Goal: Task Accomplishment & Management: Manage account settings

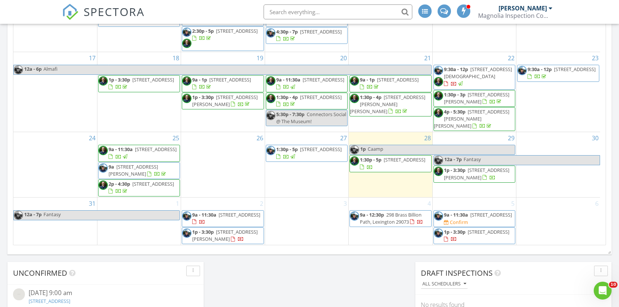
scroll to position [452, 0]
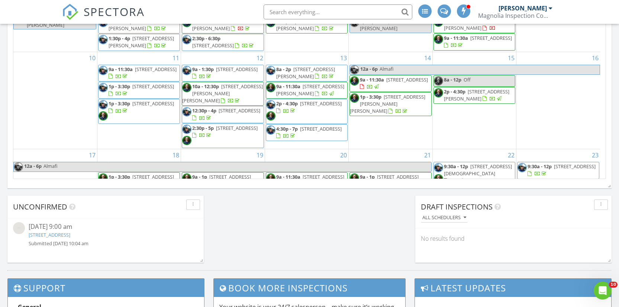
scroll to position [688, 630]
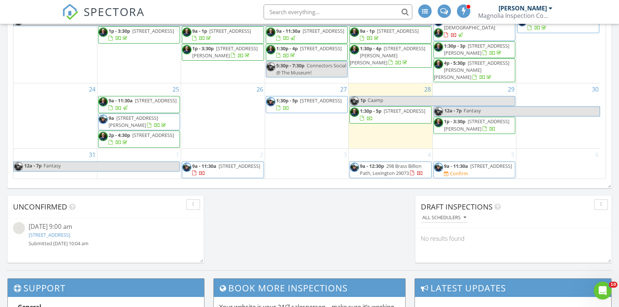
click at [307, 97] on span "104 Rainsborough Way, Columbia 29229" at bounding box center [321, 100] width 42 height 7
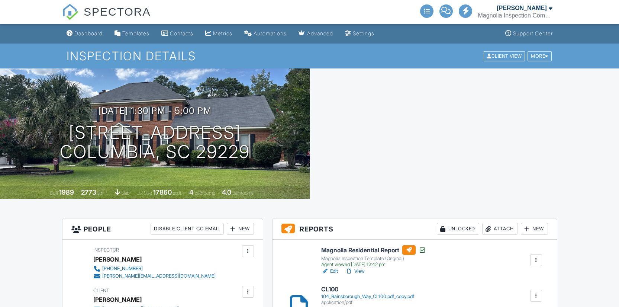
click at [493, 230] on div "Attach" at bounding box center [500, 229] width 36 height 12
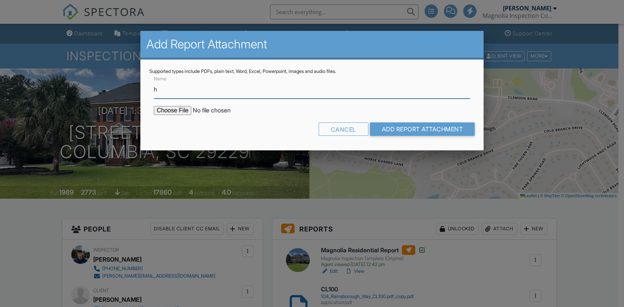
type input "HVAC Inspection"
click at [182, 112] on input "file" at bounding box center [217, 110] width 126 height 9
type input "C:\fakepath\104 Rainsborough Way Inspection Report _companycam_report.pdf"
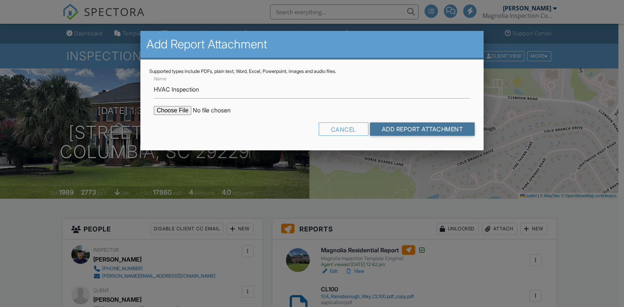
click at [445, 126] on input "Add Report Attachment" at bounding box center [422, 128] width 105 height 13
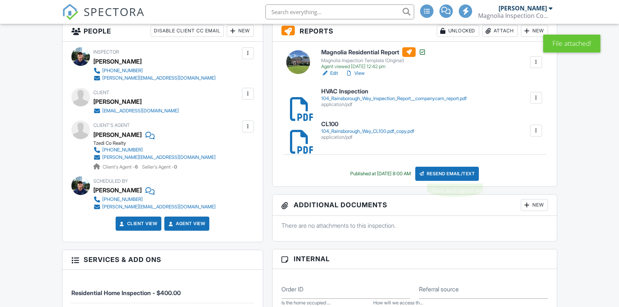
click at [444, 173] on div "Resend Email/Text" at bounding box center [447, 173] width 64 height 14
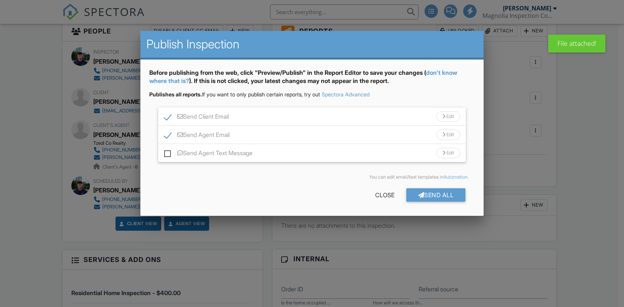
click at [443, 134] on div at bounding box center [444, 134] width 3 height 5
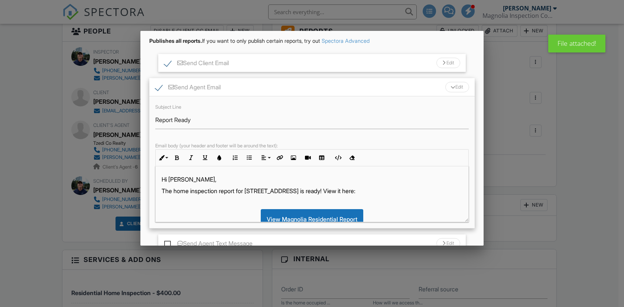
scroll to position [101, 0]
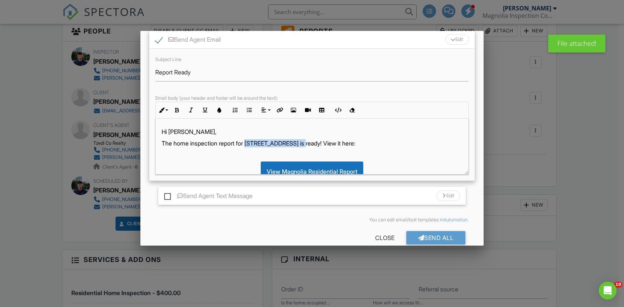
drag, startPoint x: 249, startPoint y: 143, endPoint x: 313, endPoint y: 142, distance: 63.9
click at [313, 142] on p "The home inspection report for [STREET_ADDRESS] is ready! View it here:" at bounding box center [312, 143] width 301 height 8
copy p "[STREET_ADDRESS]"
click at [181, 144] on p "The home inspection report for [STREET_ADDRESS] is ready! View it here:" at bounding box center [312, 143] width 301 height 8
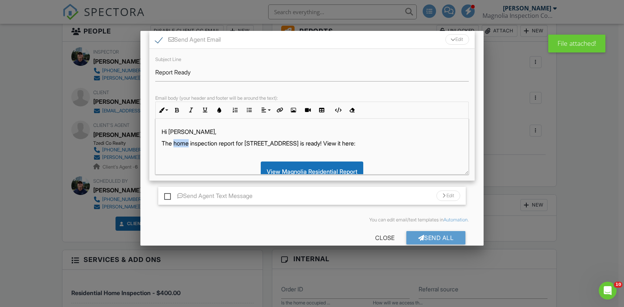
click at [181, 144] on p "The home inspection report for [STREET_ADDRESS] is ready! View it here:" at bounding box center [312, 143] width 301 height 8
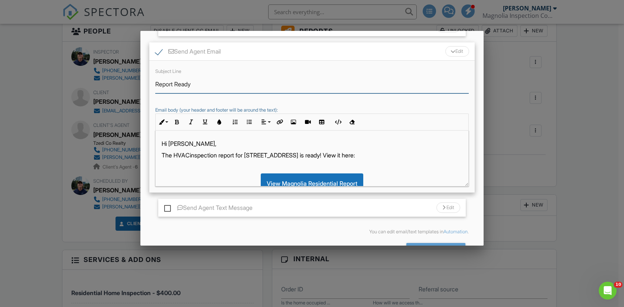
click at [155, 84] on input "Report Ready" at bounding box center [312, 84] width 314 height 18
paste input "[STREET_ADDRESS]"
type input "[STREET_ADDRESS] HVAC Report Ready"
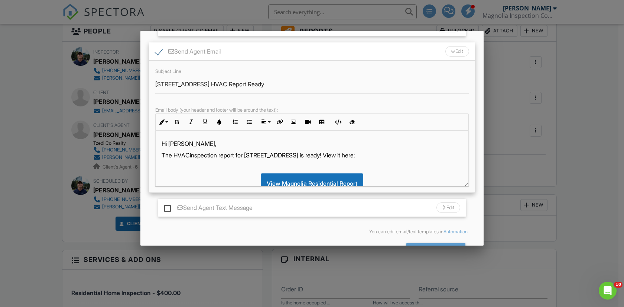
click at [446, 52] on div "Edit" at bounding box center [458, 51] width 24 height 10
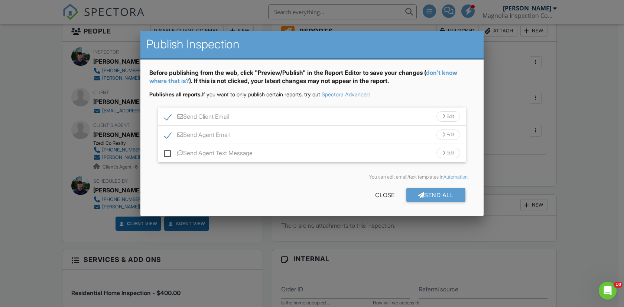
drag, startPoint x: 443, startPoint y: 115, endPoint x: 393, endPoint y: 114, distance: 49.8
click at [443, 114] on div at bounding box center [444, 116] width 3 height 5
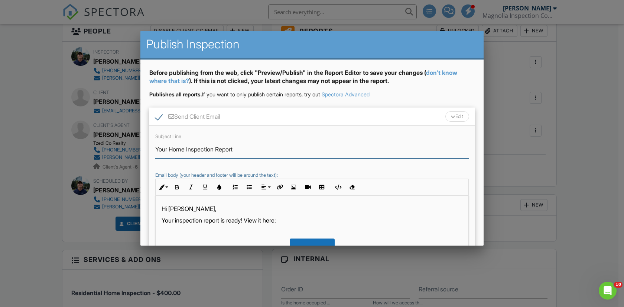
drag, startPoint x: 185, startPoint y: 149, endPoint x: 36, endPoint y: 151, distance: 149.0
paste input "[STREET_ADDRESS]"
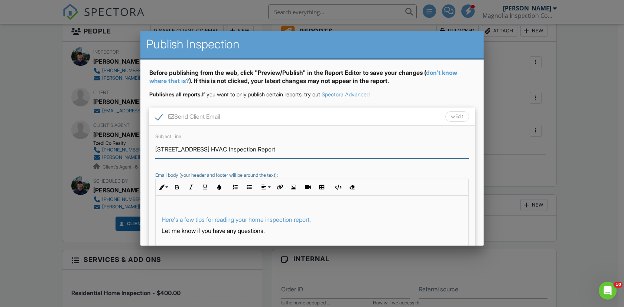
scroll to position [84, 0]
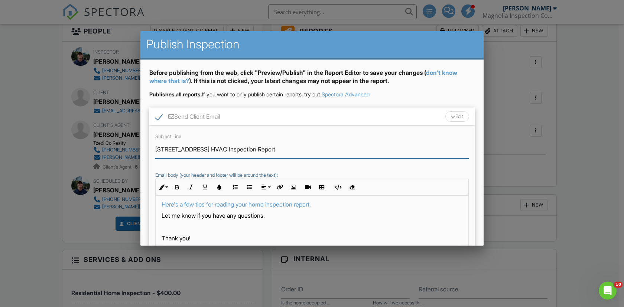
type input "[STREET_ADDRESS] HVAC Inspection Report"
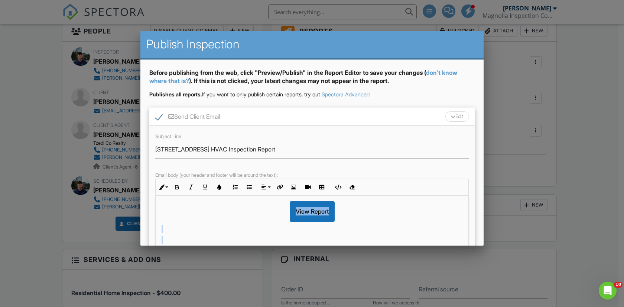
scroll to position [33, 0]
drag, startPoint x: 323, startPoint y: 203, endPoint x: 157, endPoint y: 237, distance: 169.5
click at [156, 237] on div "Hi Garette, Your inspection report is ready! View it here: View Report Here's a…" at bounding box center [312, 232] width 313 height 140
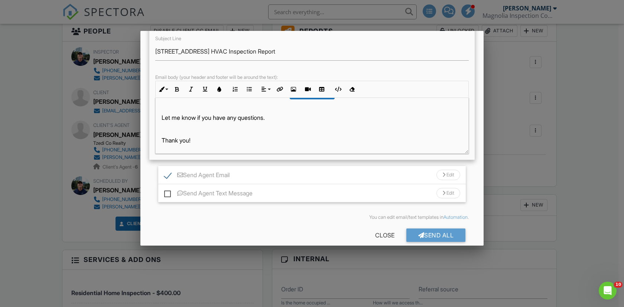
scroll to position [108, 0]
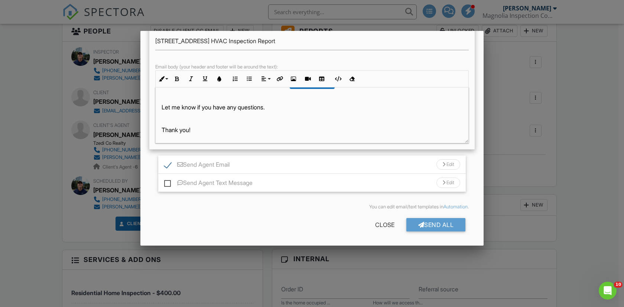
click at [426, 217] on div "Send All Close" at bounding box center [312, 226] width 326 height 21
click at [431, 226] on div "Send All" at bounding box center [436, 224] width 59 height 13
